Goal: Navigation & Orientation: Find specific page/section

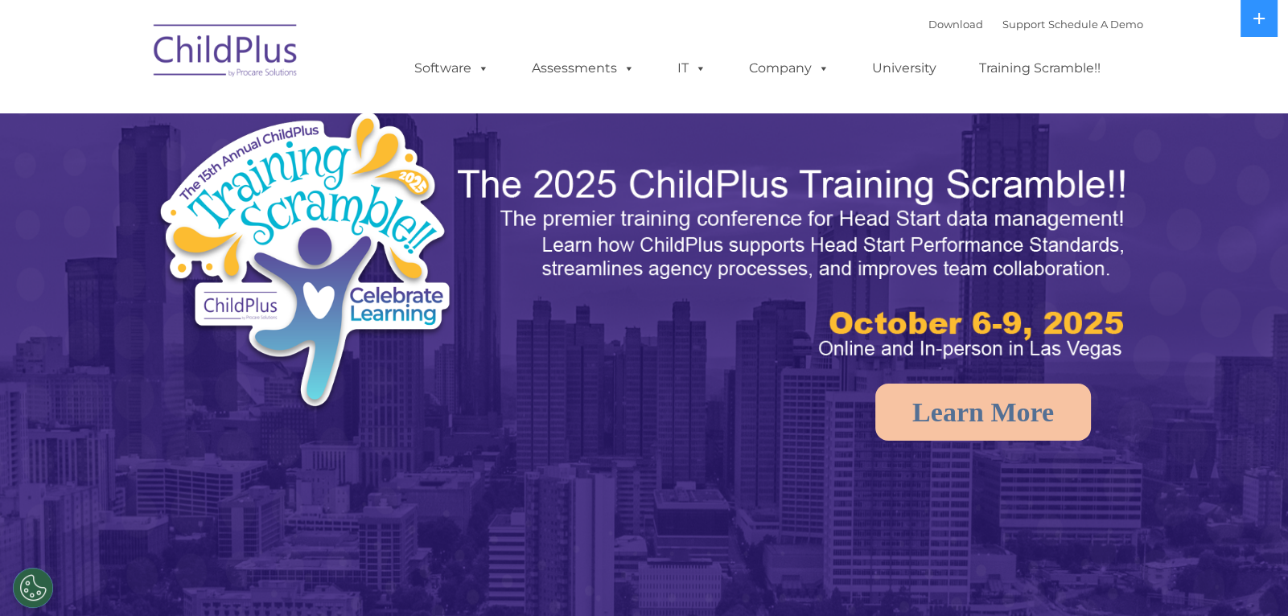
select select "MEDIUM"
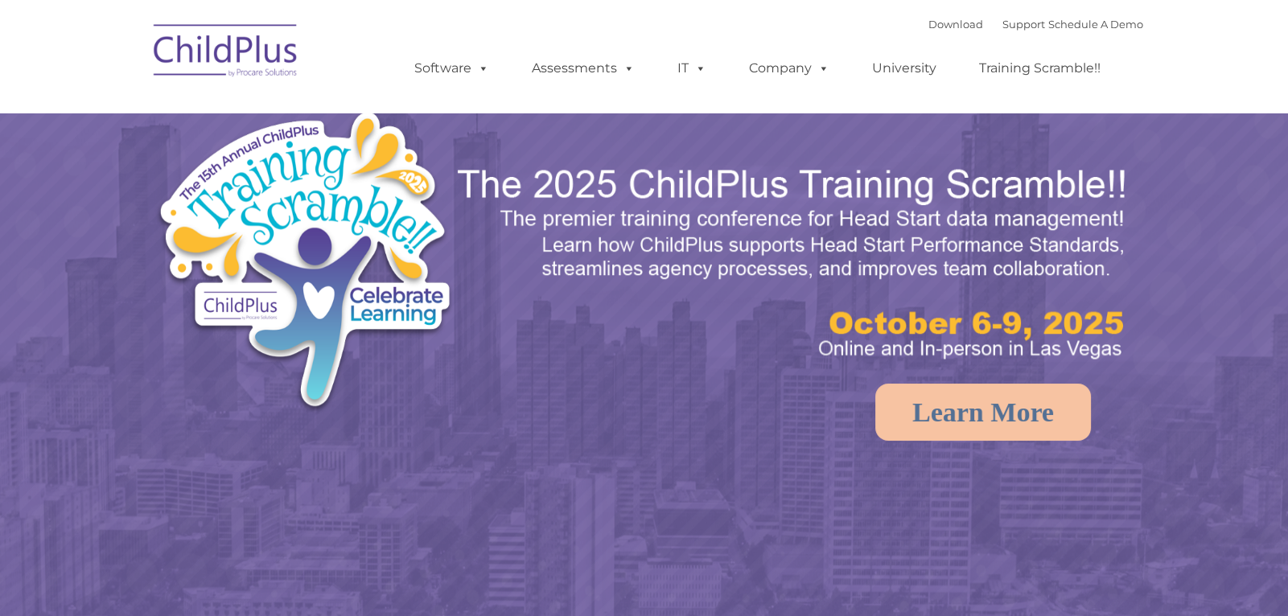
select select "MEDIUM"
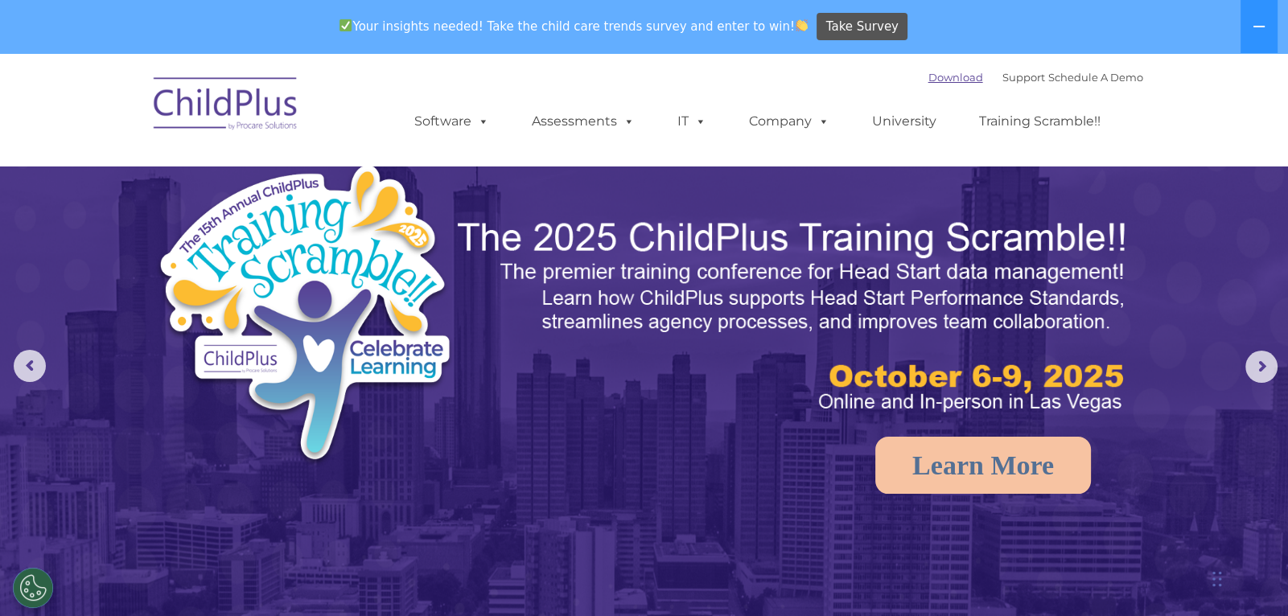
click at [936, 77] on link "Download" at bounding box center [956, 77] width 55 height 13
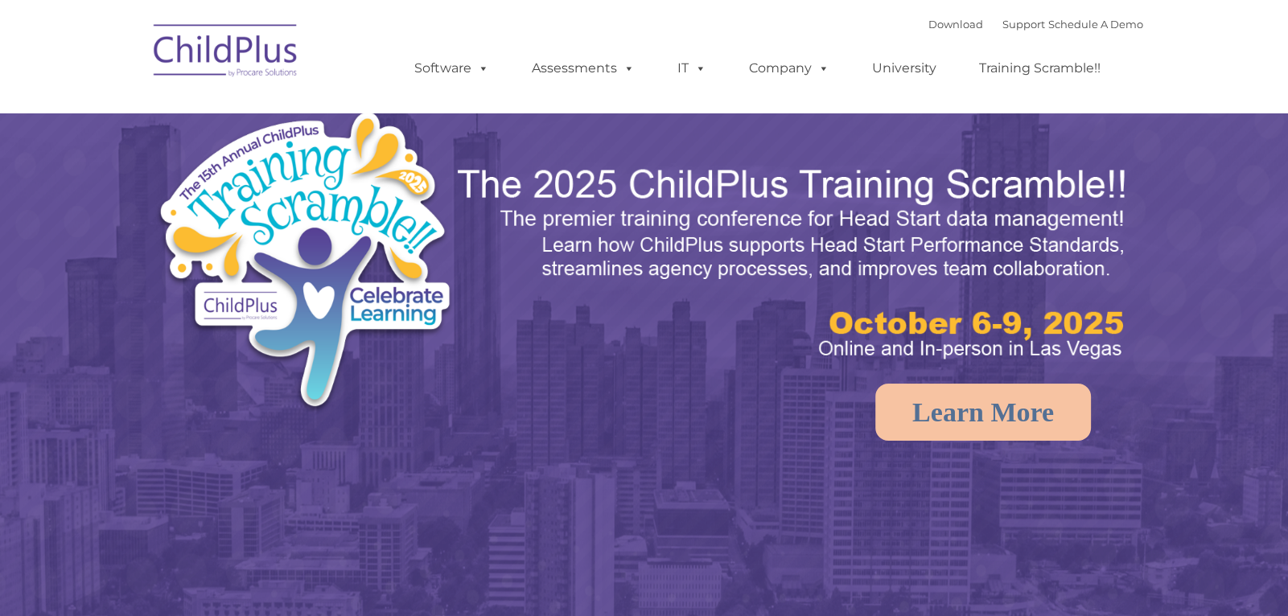
select select "MEDIUM"
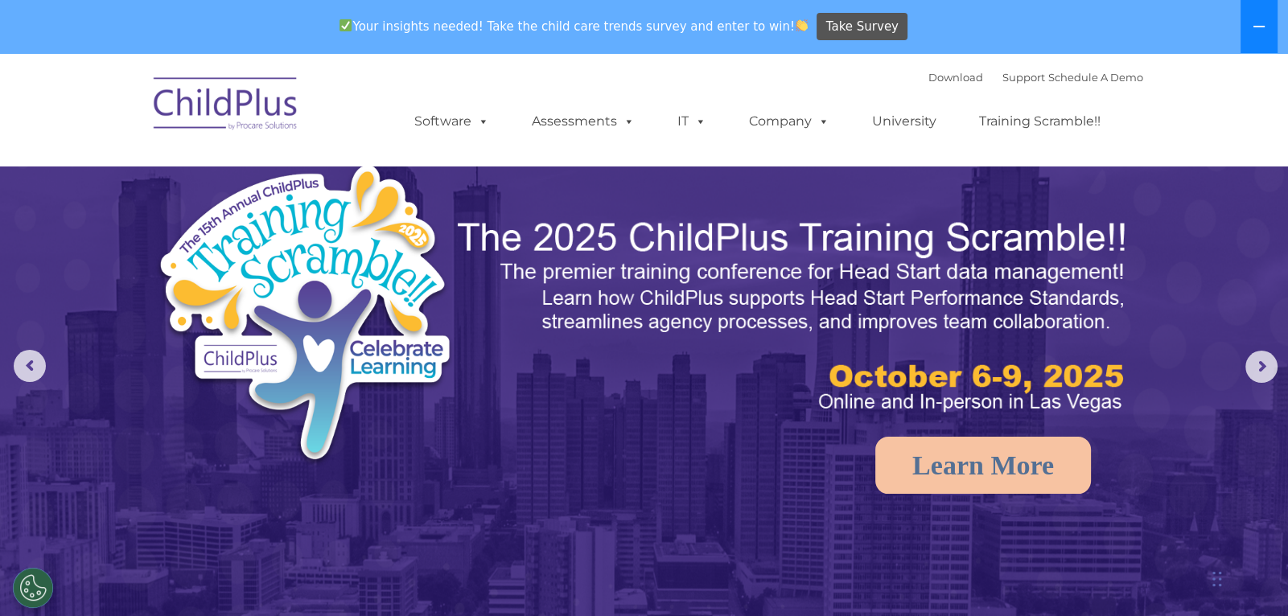
click at [1271, 22] on button at bounding box center [1259, 26] width 37 height 53
